Goal: Task Accomplishment & Management: Use online tool/utility

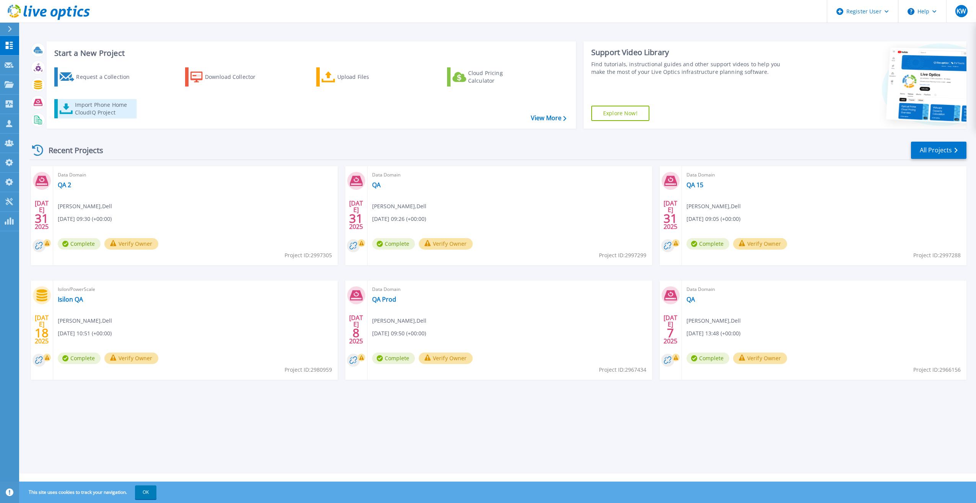
click at [120, 115] on div "Import Phone Home CloudIQ Project" at bounding box center [105, 108] width 60 height 15
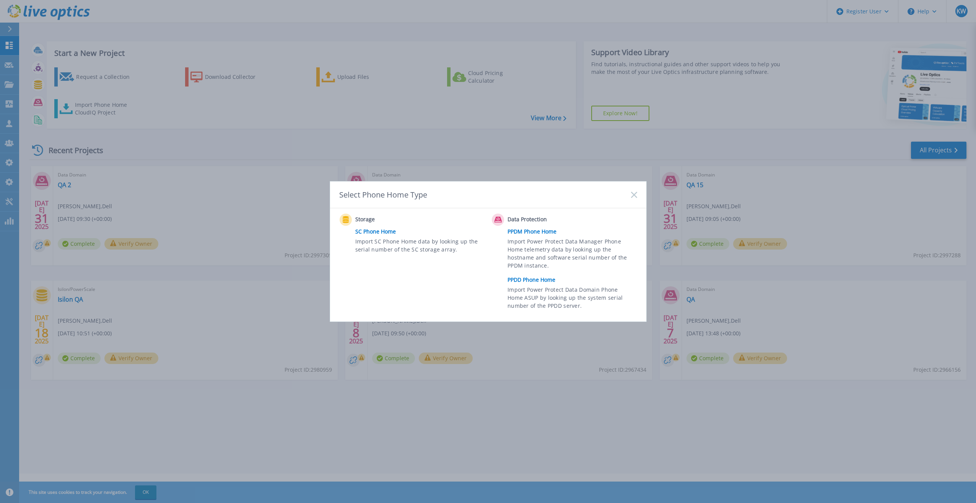
click at [547, 269] on span "Import Power Protect Data Manager Phone Home telemetry data by looking up the h…" at bounding box center [571, 254] width 127 height 35
click at [546, 283] on link "PPDD Phone Home" at bounding box center [574, 279] width 133 height 11
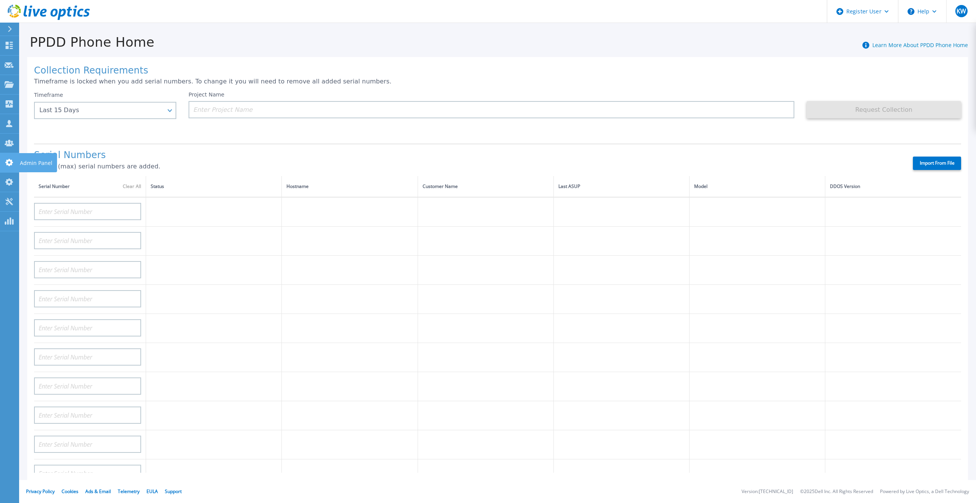
click at [9, 159] on icon at bounding box center [9, 162] width 8 height 7
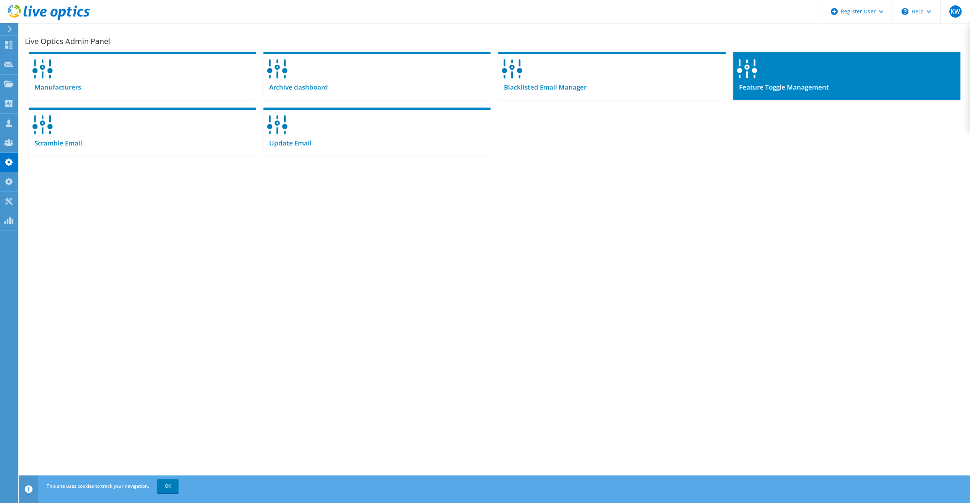
click at [777, 96] on div "Feature Toggle Management" at bounding box center [847, 90] width 227 height 19
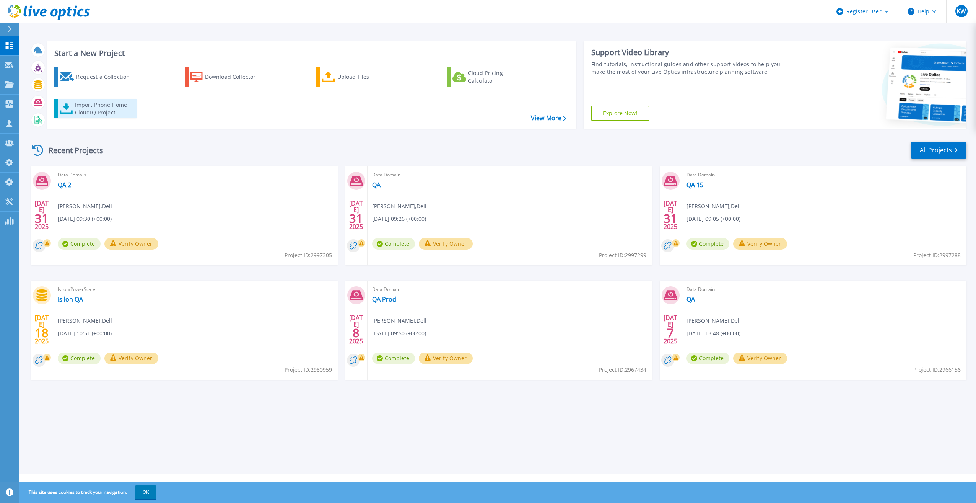
click at [116, 116] on div "Import Phone Home CloudIQ Project" at bounding box center [105, 108] width 60 height 15
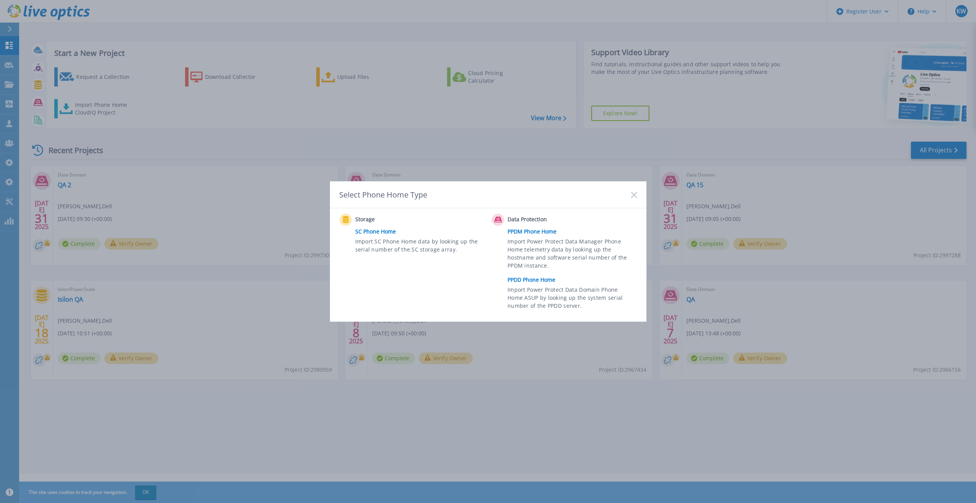
click at [520, 281] on link "PPDD Phone Home" at bounding box center [574, 279] width 133 height 11
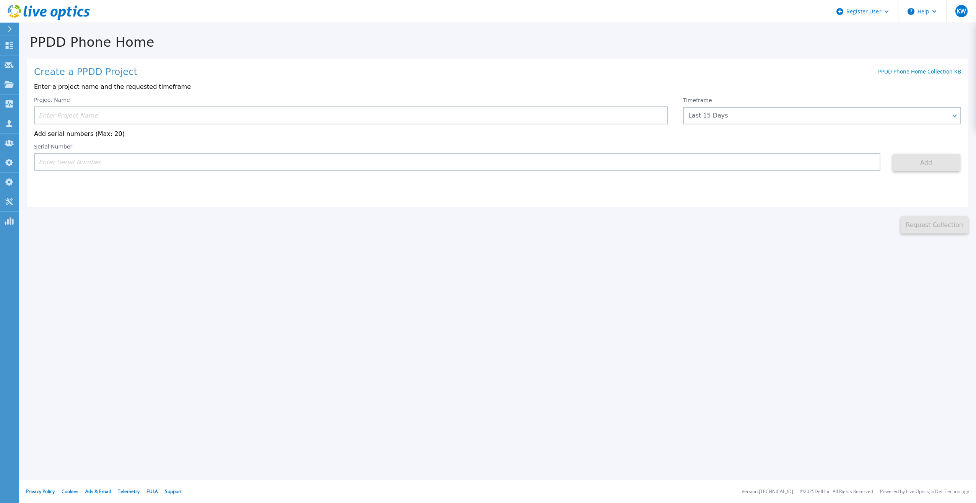
click at [469, 264] on div "PPDD Phone Home Create a PPDD Project PPDD Phone Home Collection KB Enter a pro…" at bounding box center [488, 251] width 976 height 503
click at [691, 29] on div "PPDD Phone Home Create a PPDD Project PPDD Phone Home Collection KB Enter a pro…" at bounding box center [497, 128] width 957 height 210
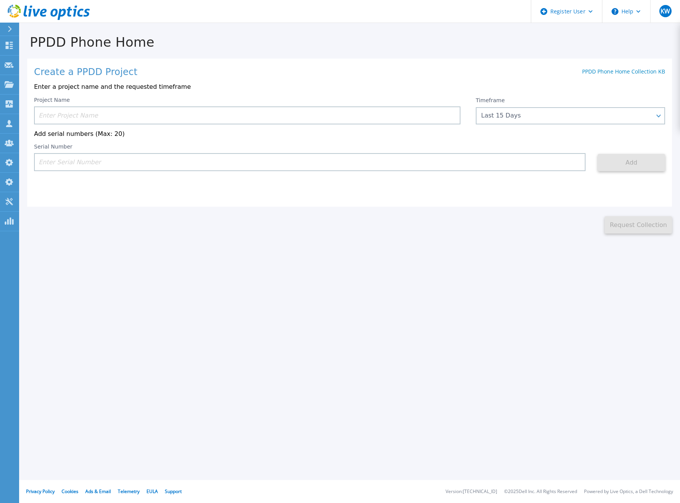
click at [464, 83] on p "Enter a project name and the requested timeframe" at bounding box center [349, 86] width 631 height 7
drag, startPoint x: 484, startPoint y: 465, endPoint x: 492, endPoint y: 496, distance: 31.7
click at [492, 496] on div "Register User Help KW Dell Admin User Kieran Whooley Kieran.Whooley@dell.com De…" at bounding box center [340, 251] width 680 height 503
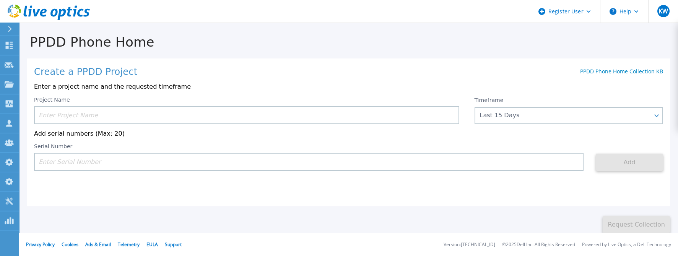
drag, startPoint x: 547, startPoint y: 187, endPoint x: 549, endPoint y: 238, distance: 51.3
click at [548, 213] on div "PPDD Phone Home Create a PPDD Project PPDD Phone Home Collection KB Enter a pro…" at bounding box center [348, 128] width 659 height 210
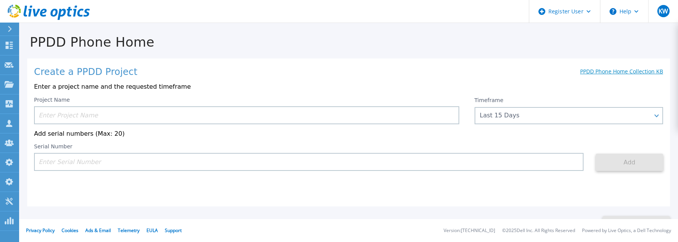
click at [162, 166] on input at bounding box center [309, 162] width 550 height 18
paste input "CKM01210505037"
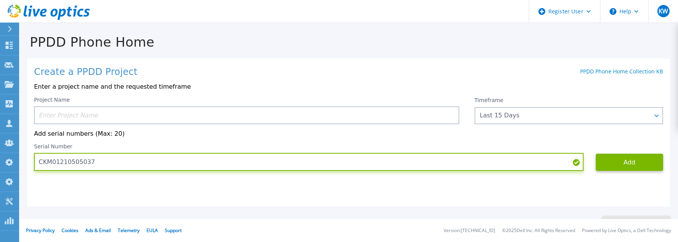
type input "CKM01210505037"
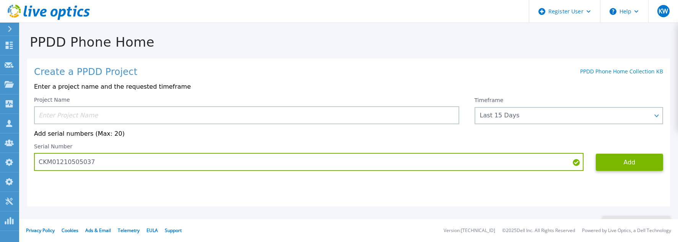
click at [589, 164] on div "Serial Number CKM01210505037" at bounding box center [315, 157] width 562 height 28
click at [596, 164] on button "Add" at bounding box center [629, 162] width 67 height 17
